Goal: Information Seeking & Learning: Learn about a topic

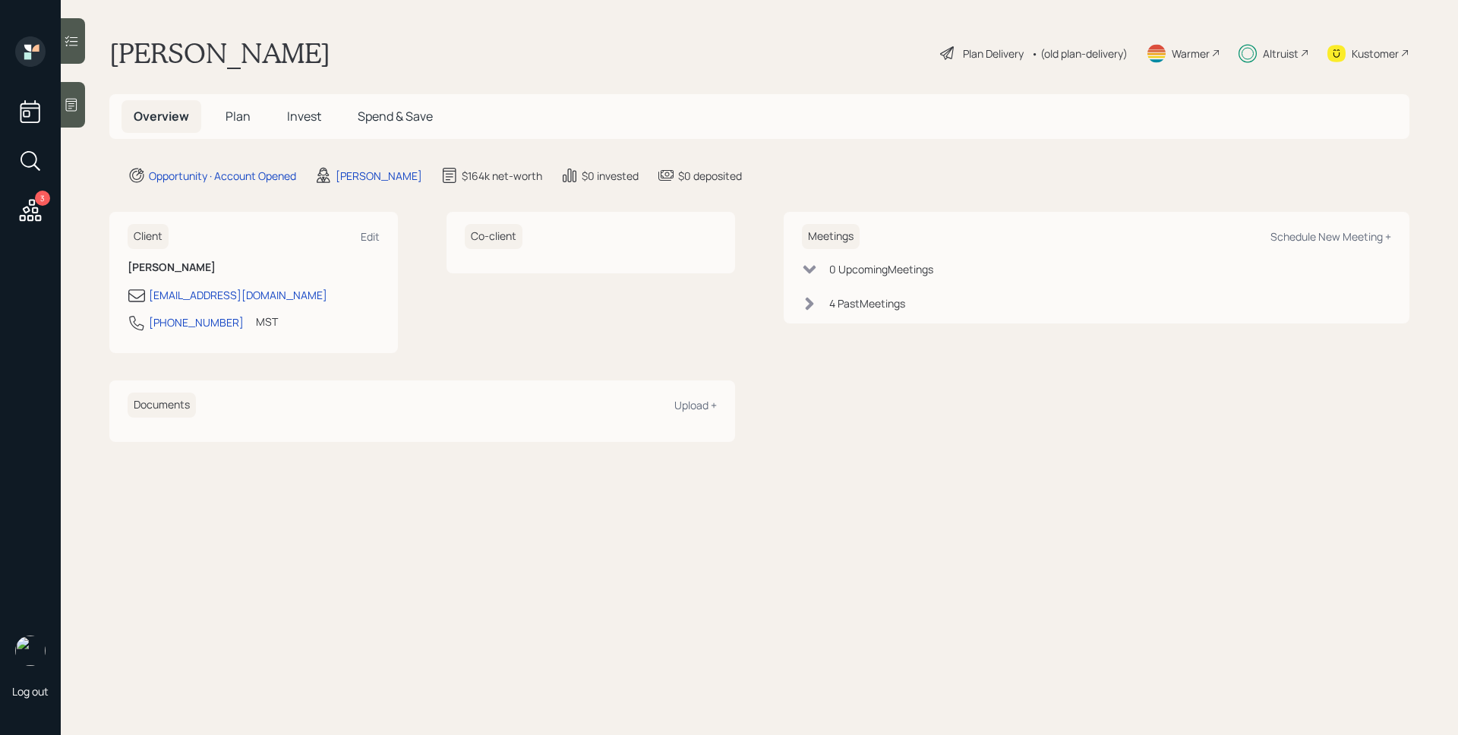
click at [283, 112] on h5 "Invest" at bounding box center [304, 116] width 58 height 33
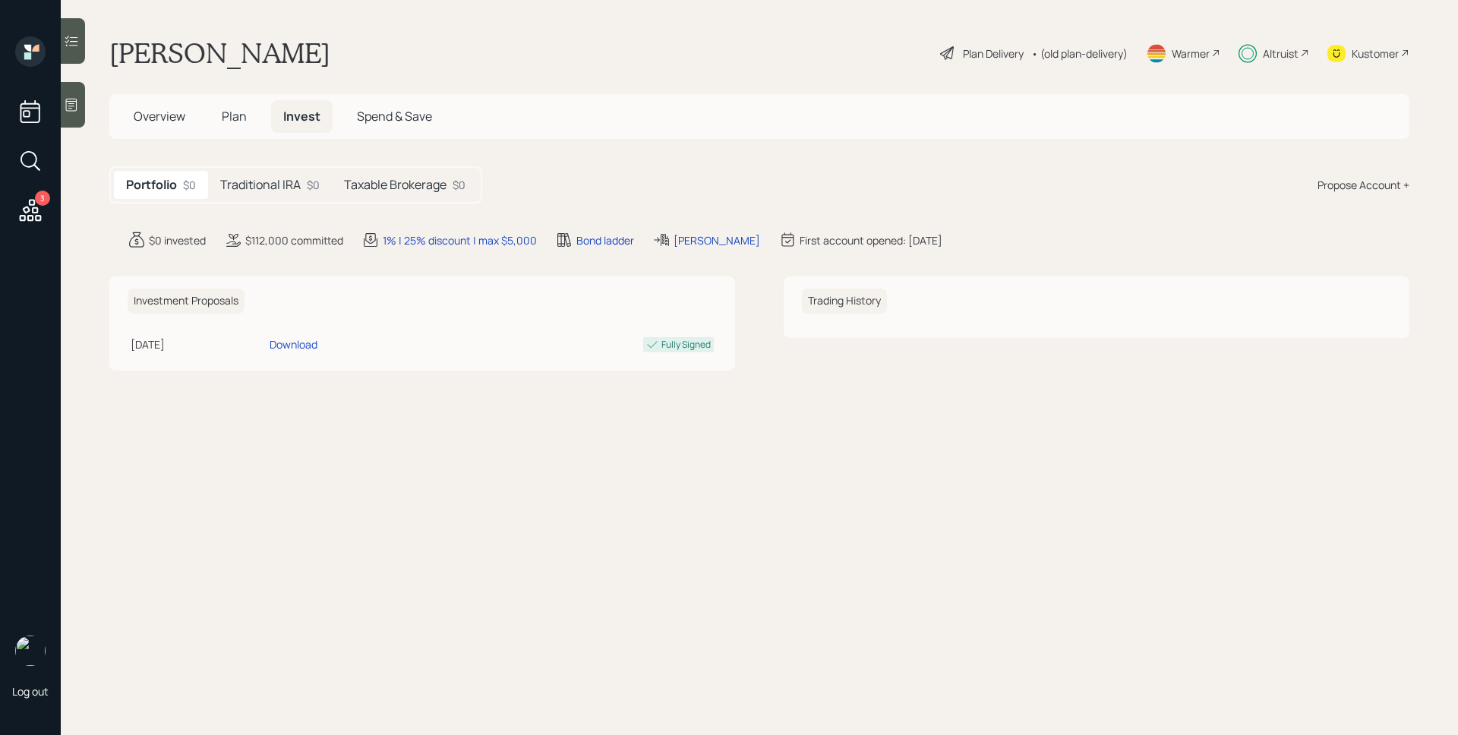
click at [296, 182] on h5 "Traditional IRA" at bounding box center [260, 185] width 80 height 14
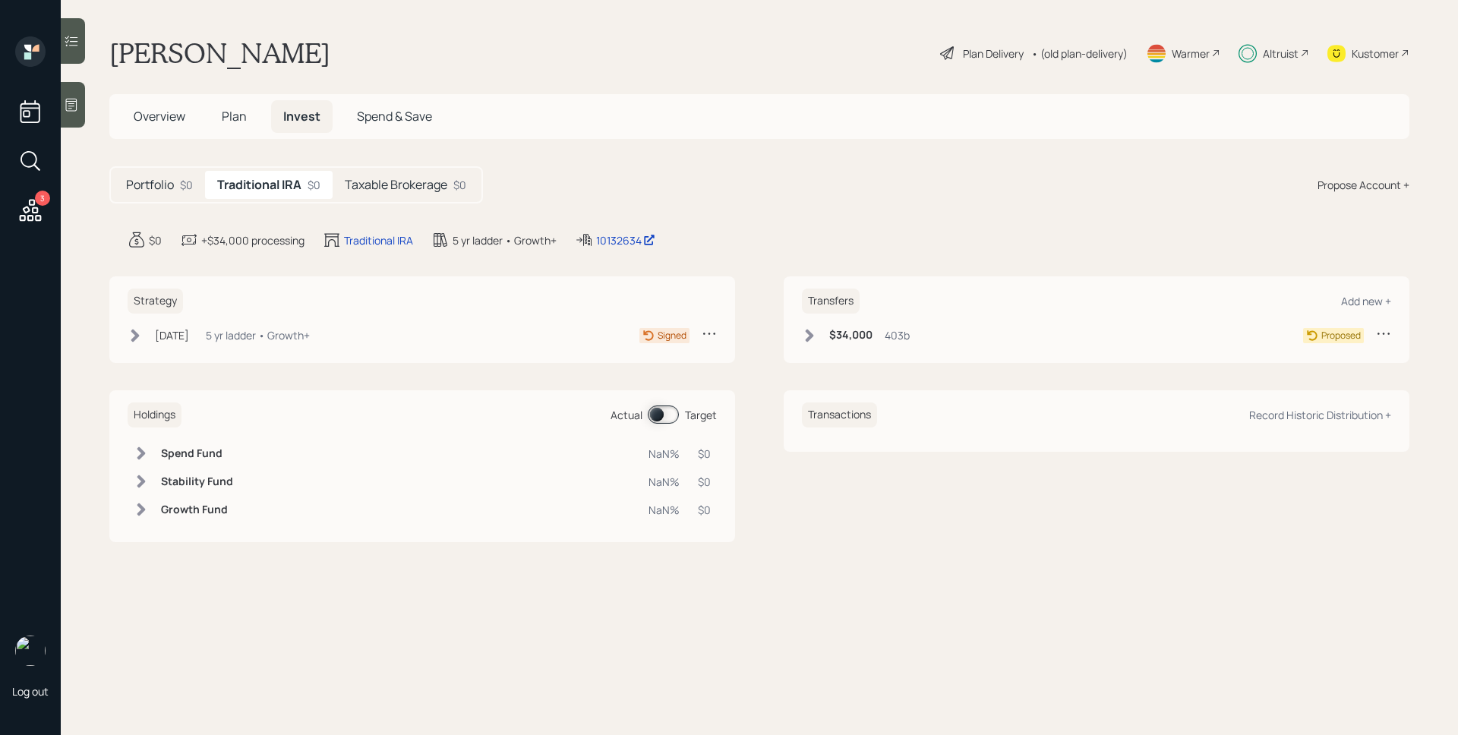
click at [411, 186] on h5 "Taxable Brokerage" at bounding box center [396, 185] width 103 height 14
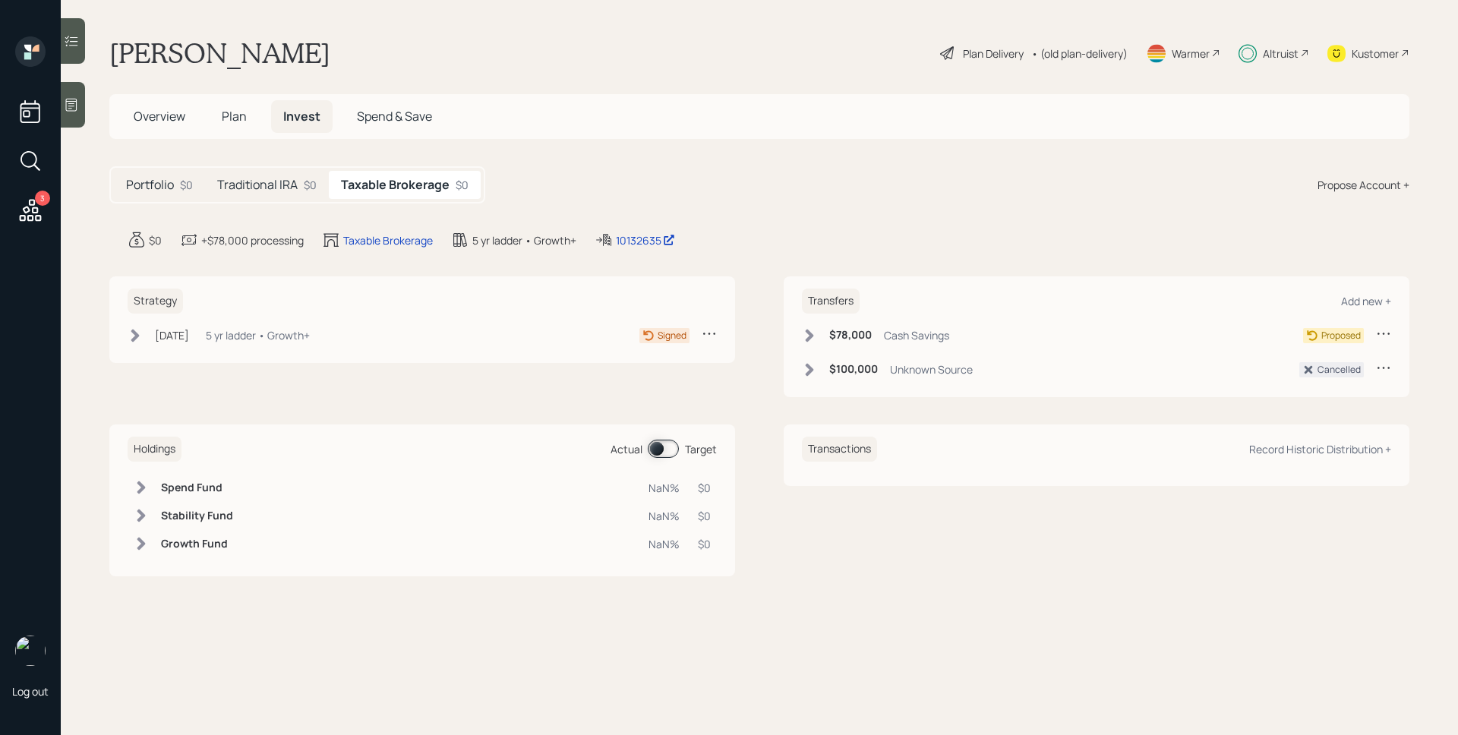
click at [327, 184] on div "Traditional IRA $0" at bounding box center [267, 185] width 124 height 28
